Goal: Register for event/course

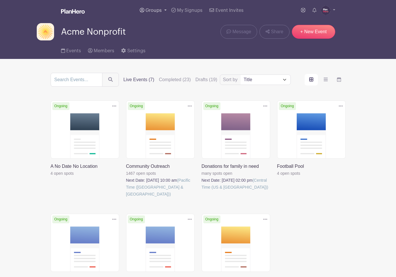
click at [151, 11] on span "Groups" at bounding box center [153, 10] width 16 height 5
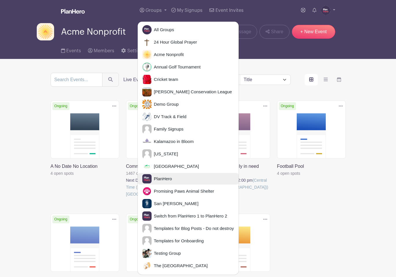
click at [157, 177] on span "PlanHero" at bounding box center [161, 179] width 21 height 7
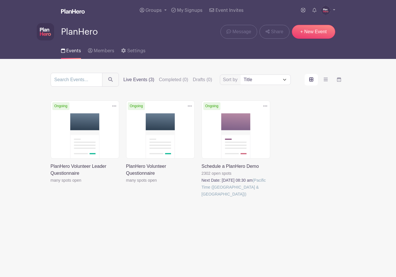
click at [202, 198] on link at bounding box center [202, 198] width 0 height 0
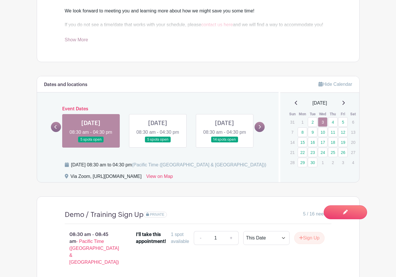
scroll to position [272, 0]
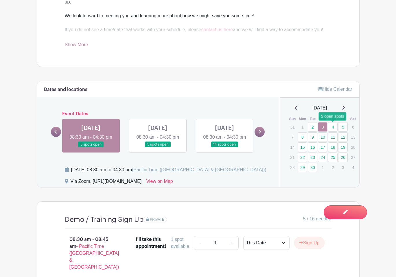
click at [333, 128] on link "4" at bounding box center [333, 127] width 10 height 10
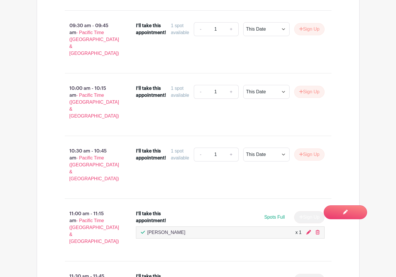
scroll to position [609, 0]
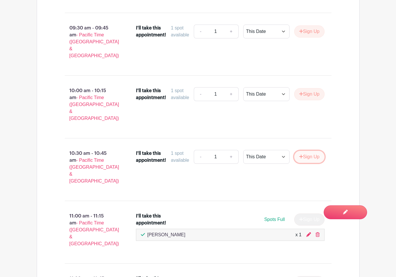
click at [311, 151] on button "Sign Up" at bounding box center [309, 157] width 30 height 12
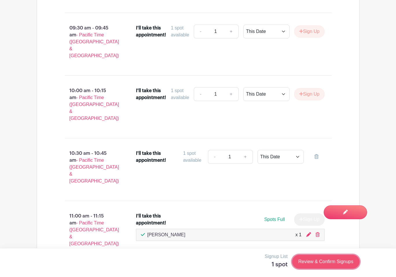
click at [317, 262] on link "Review & Confirm Signups" at bounding box center [325, 262] width 67 height 14
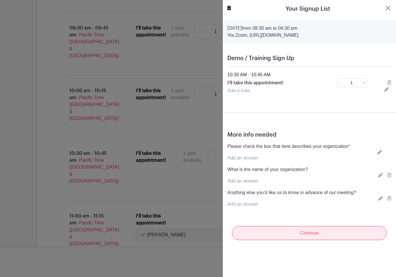
click at [318, 235] on input "Continue" at bounding box center [309, 233] width 155 height 14
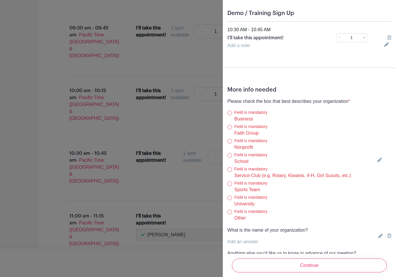
scroll to position [72, 0]
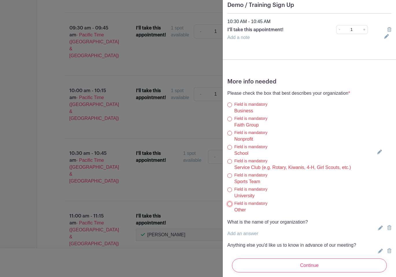
click at [229, 204] on input "Other" at bounding box center [229, 204] width 5 height 5
radio input "true"
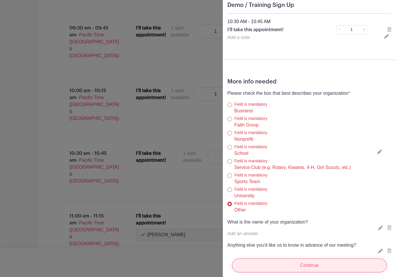
click at [289, 265] on input "Continue" at bounding box center [309, 266] width 155 height 14
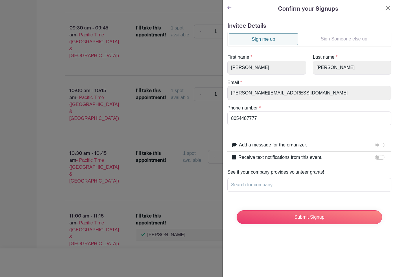
scroll to position [0, 0]
click at [297, 221] on input "Submit Signup" at bounding box center [308, 217] width 145 height 14
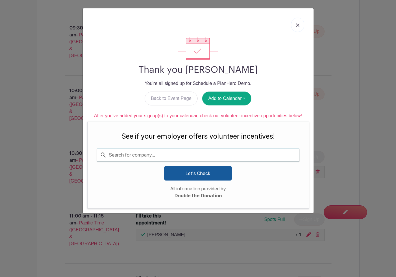
click at [299, 28] on link at bounding box center [297, 25] width 13 height 14
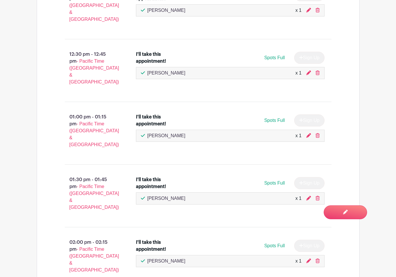
scroll to position [930, 0]
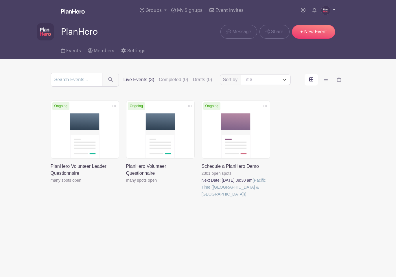
click at [325, 11] on img at bounding box center [325, 10] width 9 height 9
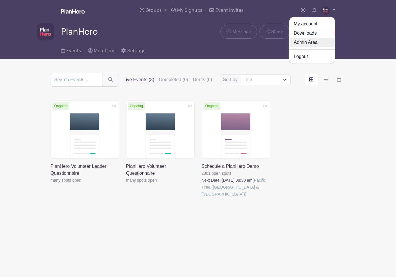
click at [313, 40] on link "Admin Area" at bounding box center [312, 42] width 46 height 9
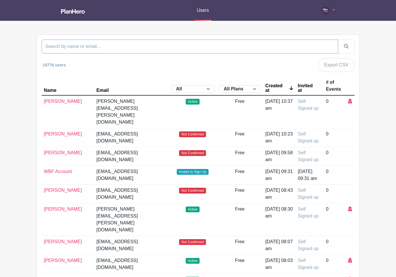
click at [155, 45] on input "search" at bounding box center [190, 47] width 296 height 14
type input "roving"
click at [338, 40] on button "submit" at bounding box center [346, 47] width 17 height 14
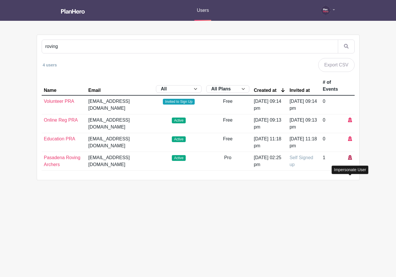
click at [349, 160] on icon at bounding box center [350, 157] width 4 height 5
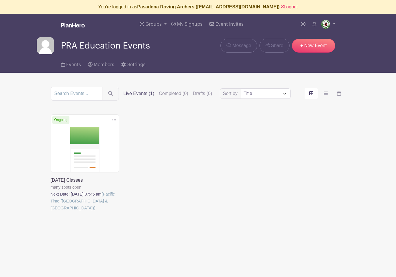
click at [51, 212] on link at bounding box center [51, 212] width 0 height 0
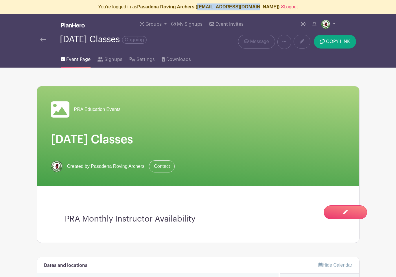
drag, startPoint x: 264, startPoint y: 6, endPoint x: 210, endPoint y: 7, distance: 53.8
click at [210, 7] on b "Pasadena Roving Archers ([EMAIL_ADDRESS][DOMAIN_NAME])" at bounding box center [208, 6] width 142 height 5
copy b "[EMAIL_ADDRESS][DOMAIN_NAME]"
click at [281, 6] on link "Logout" at bounding box center [289, 6] width 17 height 5
